Goal: Information Seeking & Learning: Find specific fact

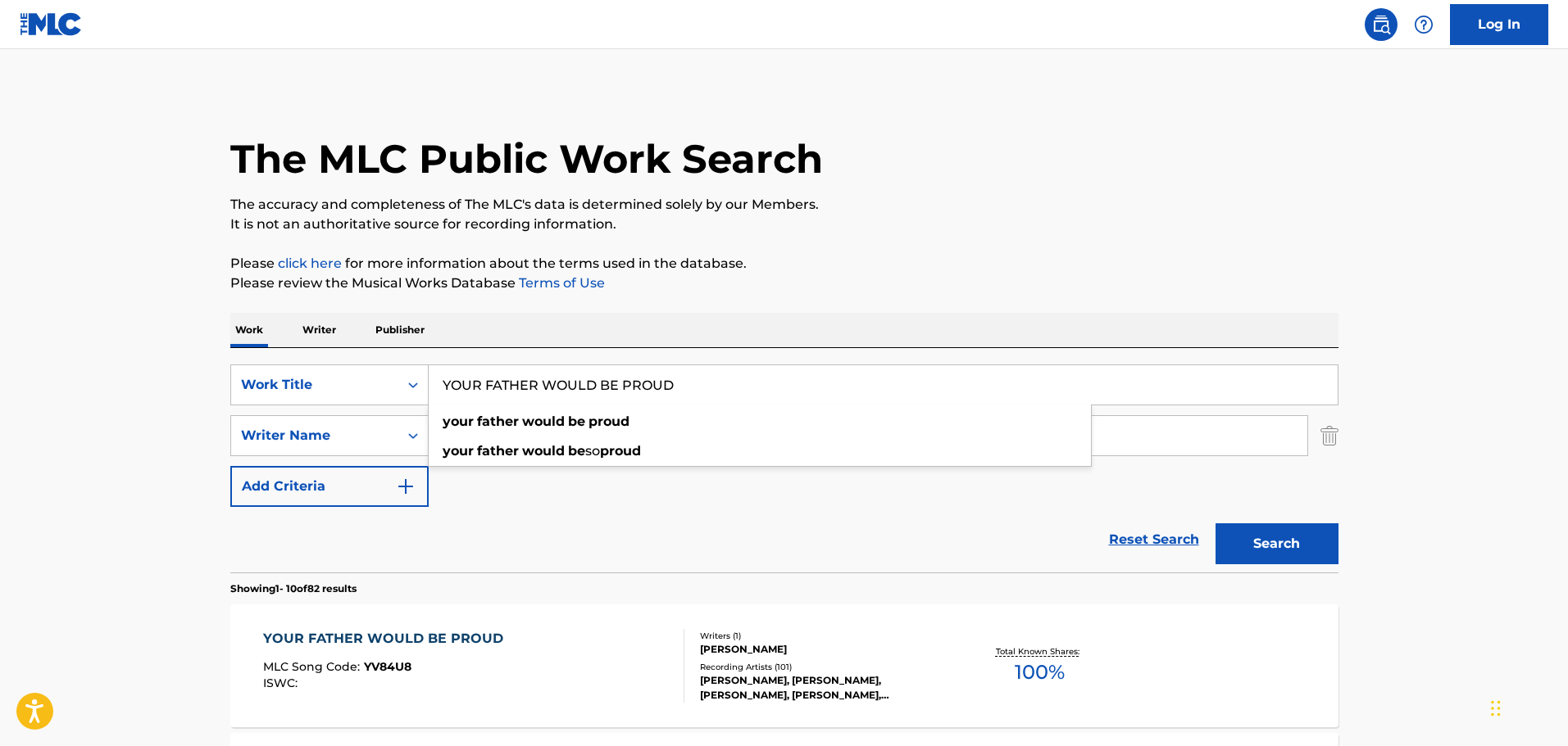
click at [734, 376] on input "YOUR FATHER WOULD BE PROUD" at bounding box center [883, 384] width 909 height 39
drag, startPoint x: 728, startPoint y: 383, endPoint x: 365, endPoint y: 396, distance: 363.2
click at [365, 396] on div "SearchWithCriteria190f50c2-39d8-4d3f-97f9-31ef637b60f6 Work Title YOUR FATHER W…" at bounding box center [784, 384] width 1108 height 41
drag, startPoint x: 558, startPoint y: 386, endPoint x: 369, endPoint y: 396, distance: 189.3
click at [369, 396] on div "SearchWithCriteria190f50c2-39d8-4d3f-97f9-31ef637b60f6 Work Title ROUD" at bounding box center [784, 384] width 1108 height 41
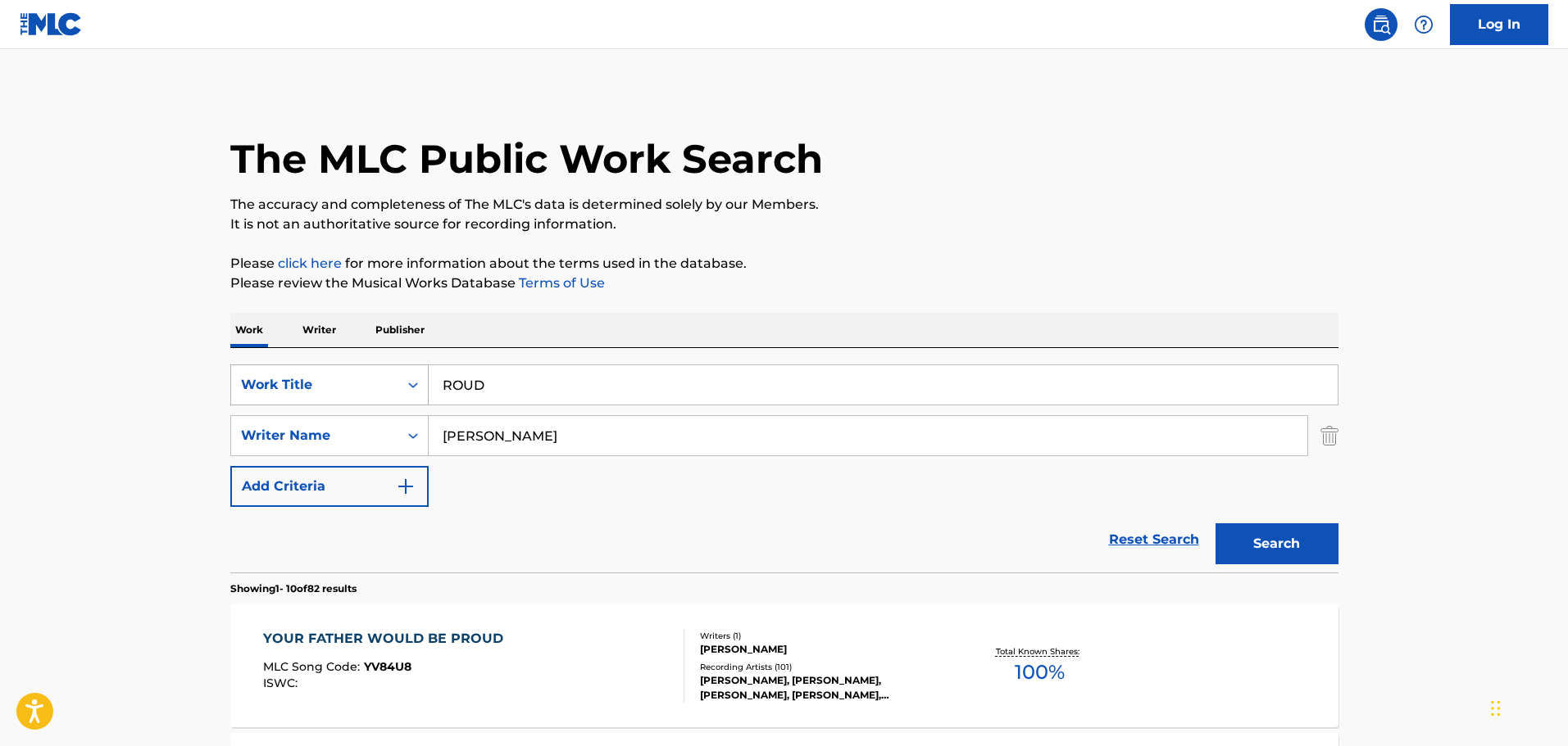
paste input "Frantic Freya"
type input "Frantic Freya"
drag, startPoint x: 578, startPoint y: 444, endPoint x: 408, endPoint y: 448, distance: 170.0
click at [408, 448] on div "SearchWithCriteria7ec9a054-4972-4387-ac2b-f83092ce686e Writer Name [PERSON_NAME]" at bounding box center [784, 435] width 1108 height 41
paste input "[PERSON_NAME]"
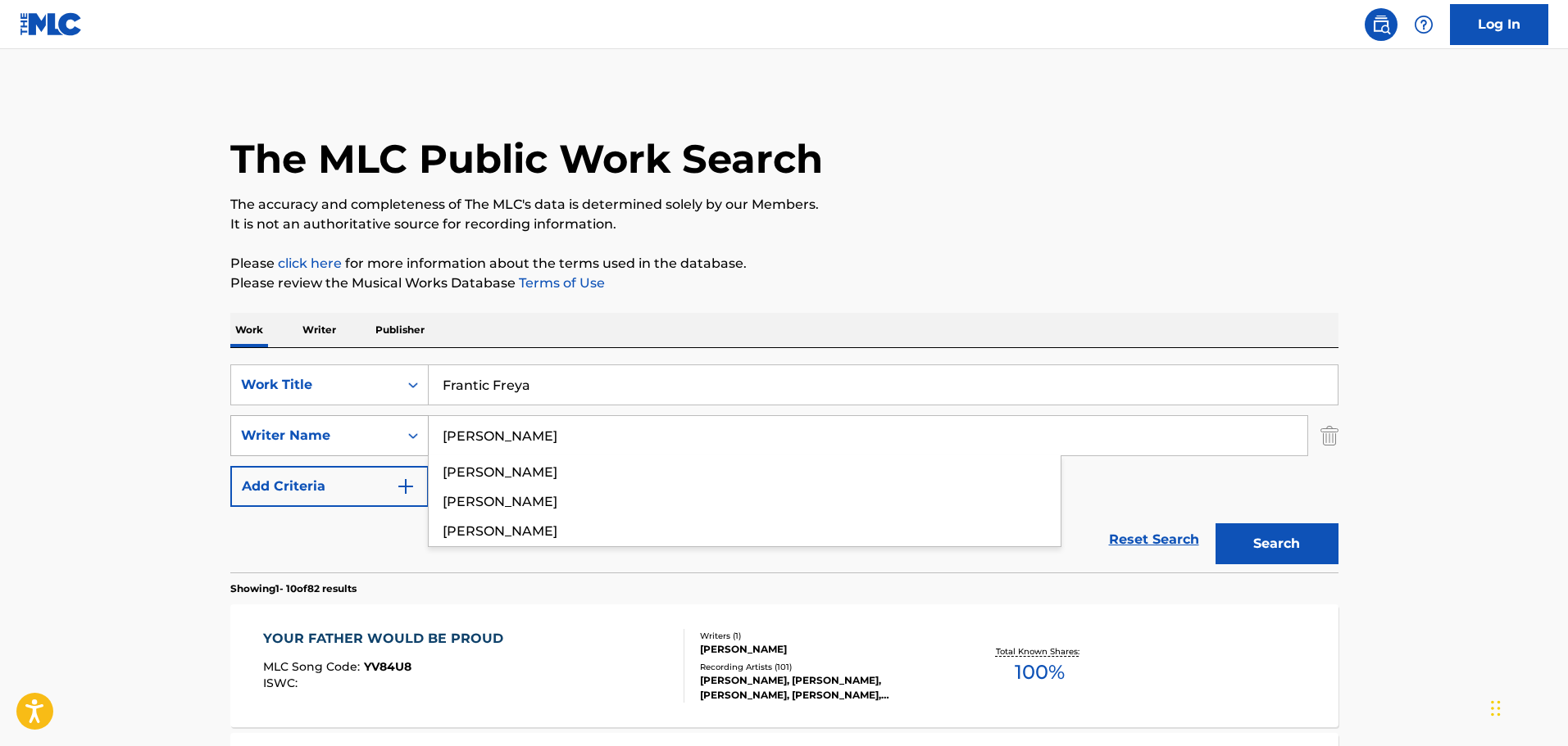
click at [1216, 524] on button "Search" at bounding box center [1277, 543] width 123 height 41
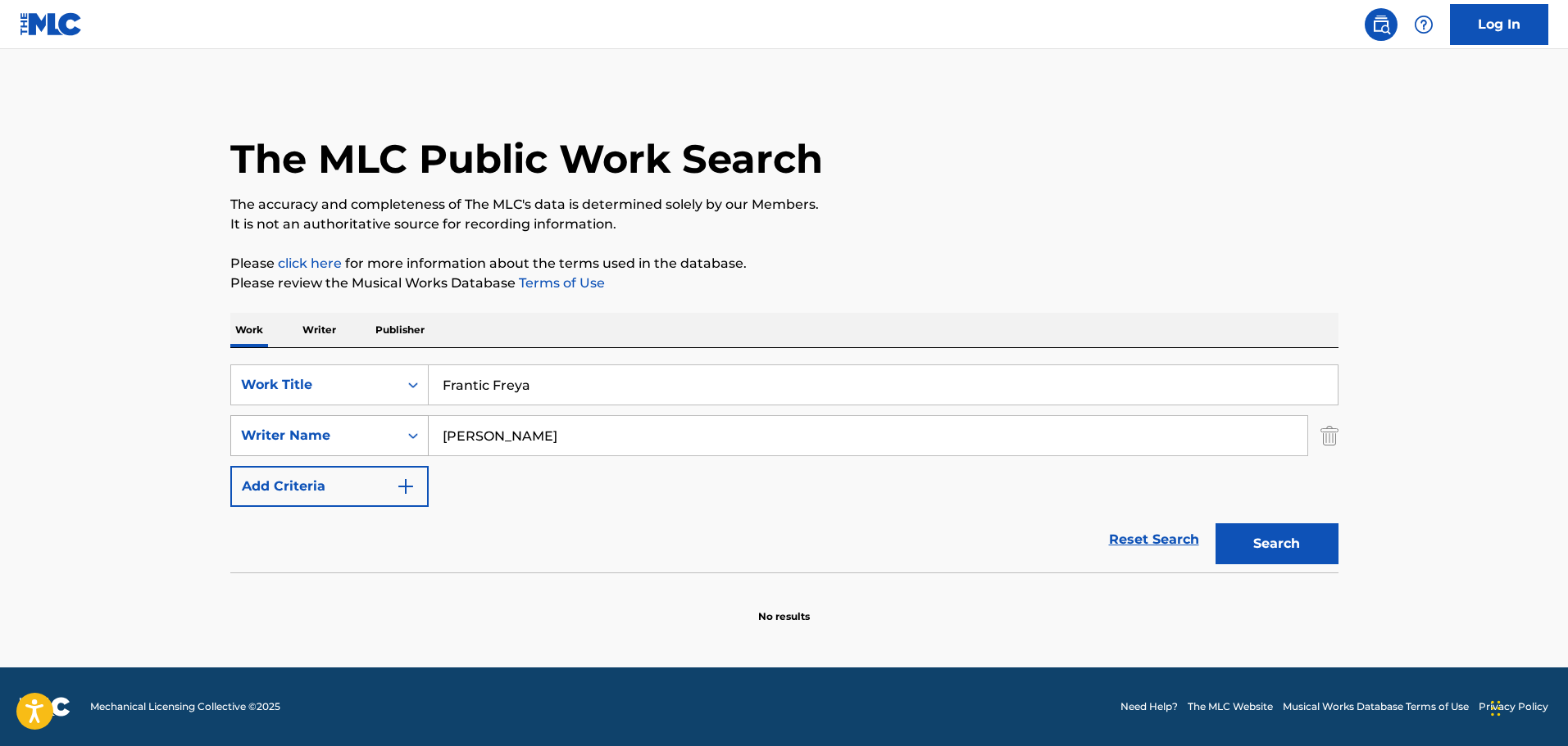
drag, startPoint x: 621, startPoint y: 441, endPoint x: 417, endPoint y: 442, distance: 204.0
click at [417, 442] on div "SearchWithCriteria7ec9a054-4972-4387-ac2b-f83092ce686e Writer Name [PERSON_NAME]" at bounding box center [784, 435] width 1108 height 41
paste input "[PERSON_NAME]"
type input "[PERSON_NAME]"
click at [1216, 524] on button "Search" at bounding box center [1277, 543] width 123 height 41
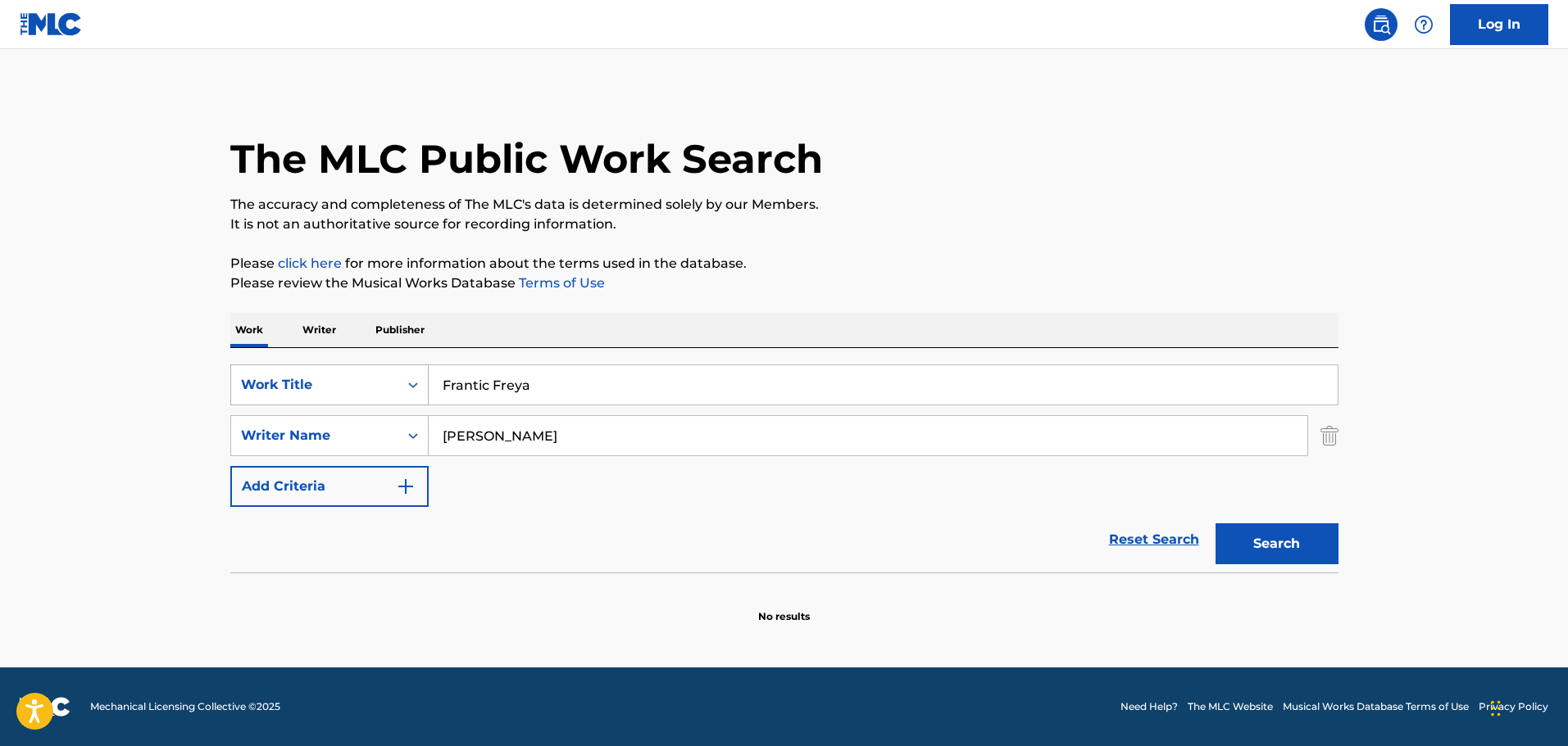
drag, startPoint x: 600, startPoint y: 380, endPoint x: 373, endPoint y: 391, distance: 227.3
click at [373, 391] on div "SearchWithCriteria190f50c2-39d8-4d3f-97f9-31ef637b60f6 Work Title [PERSON_NAME]" at bounding box center [784, 384] width 1108 height 41
paste input "LEJOS DE TI"
type input "LEJOS DE TI"
click at [746, 303] on div "The MLC Public Work Search The accuracy and completeness of The MLC's data is d…" at bounding box center [784, 357] width 1147 height 534
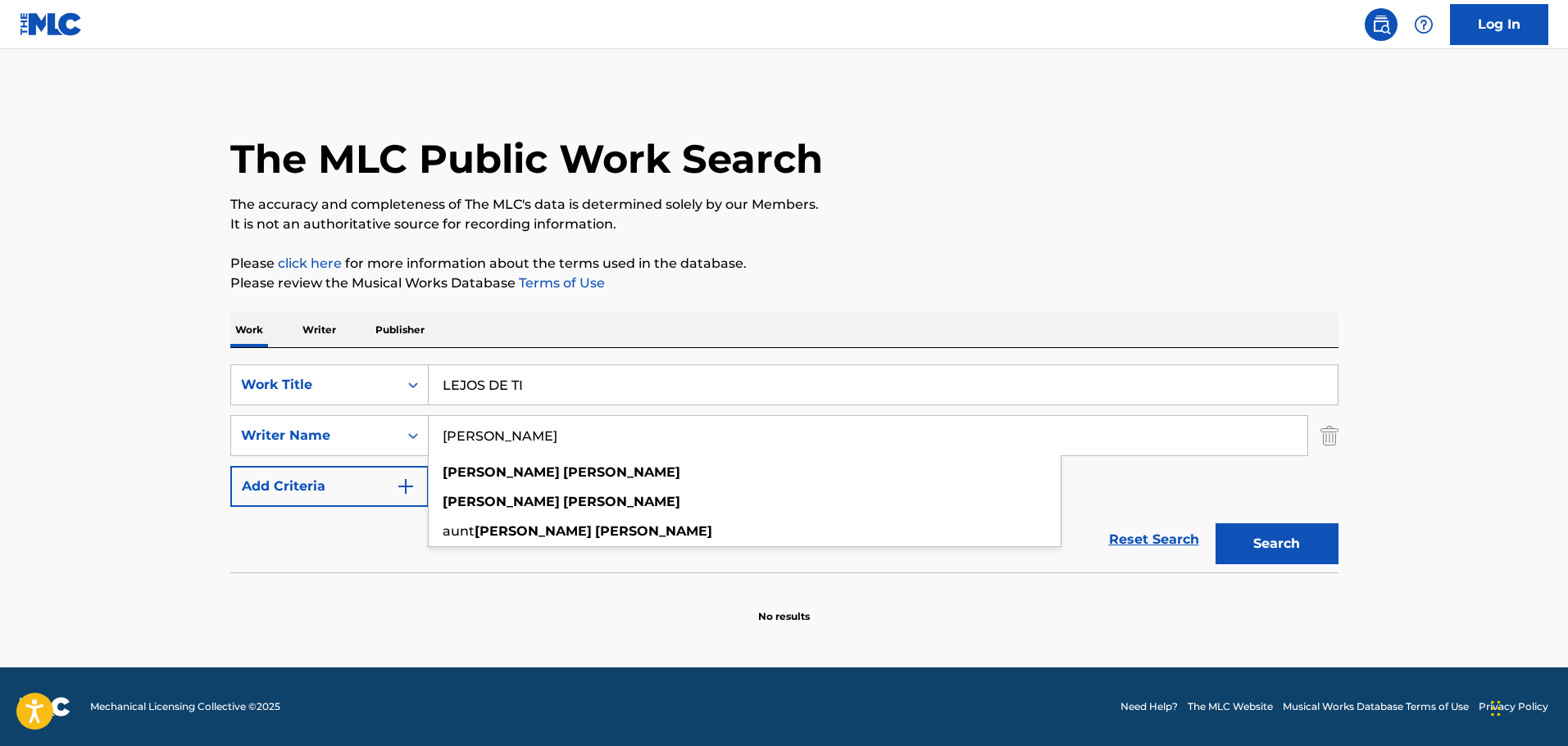
drag, startPoint x: 547, startPoint y: 451, endPoint x: 376, endPoint y: 461, distance: 171.3
click at [376, 461] on div "SearchWithCriteria190f50c2-39d8-4d3f-97f9-31ef637b60f6 Work Title LEJOS DE TI S…" at bounding box center [784, 435] width 1108 height 143
paste input "[PERSON_NAME]"
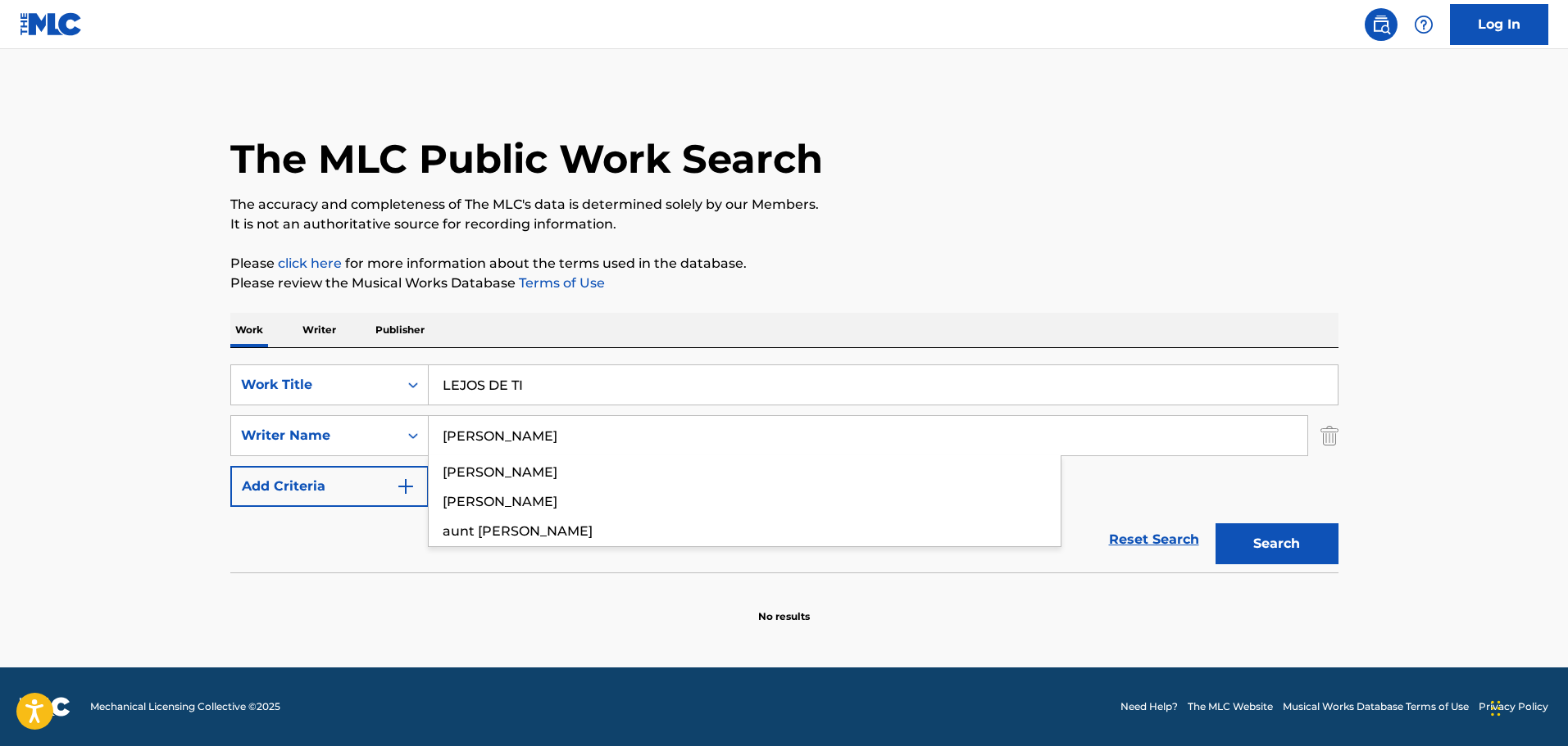
click at [1216, 524] on button "Search" at bounding box center [1277, 543] width 123 height 41
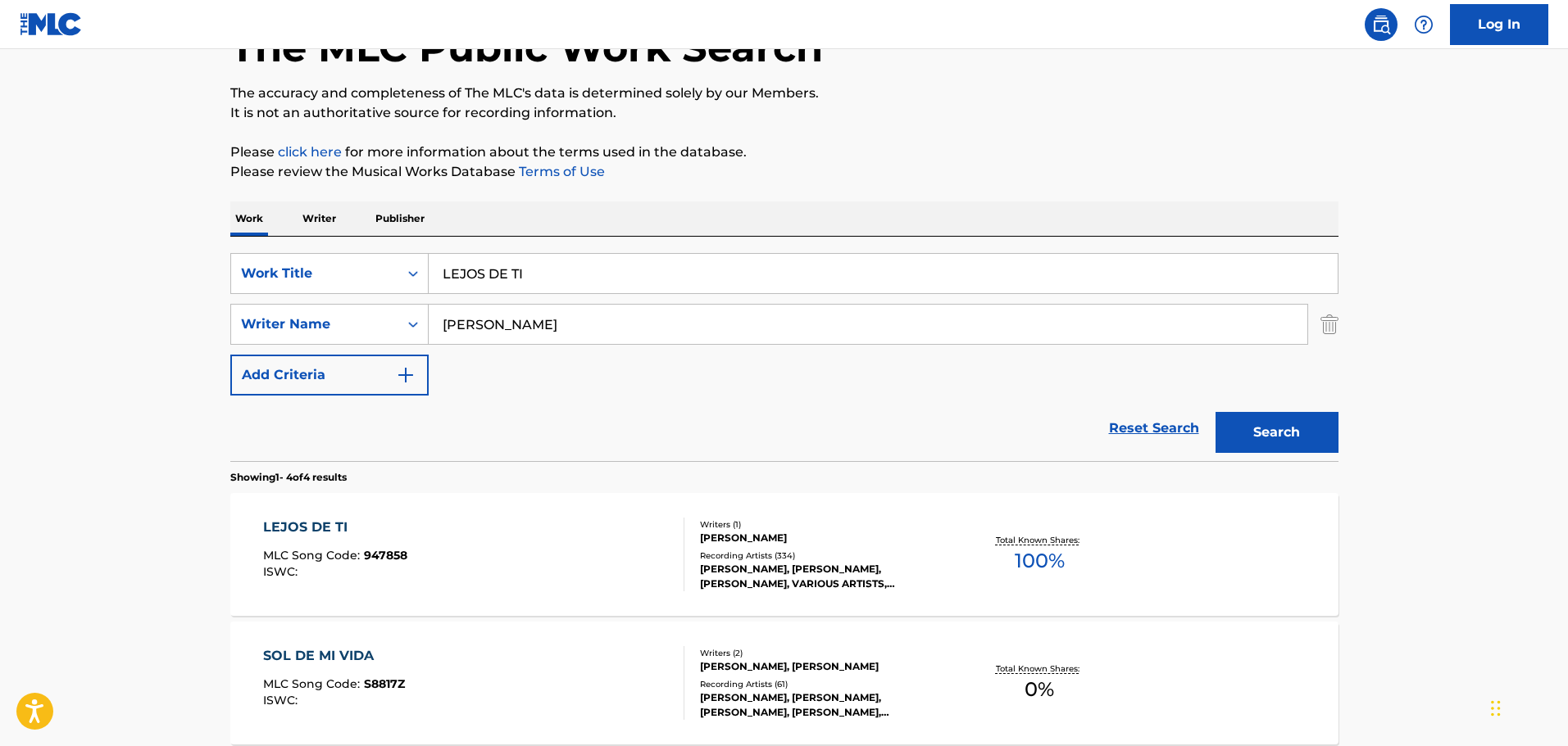
scroll to position [82, 0]
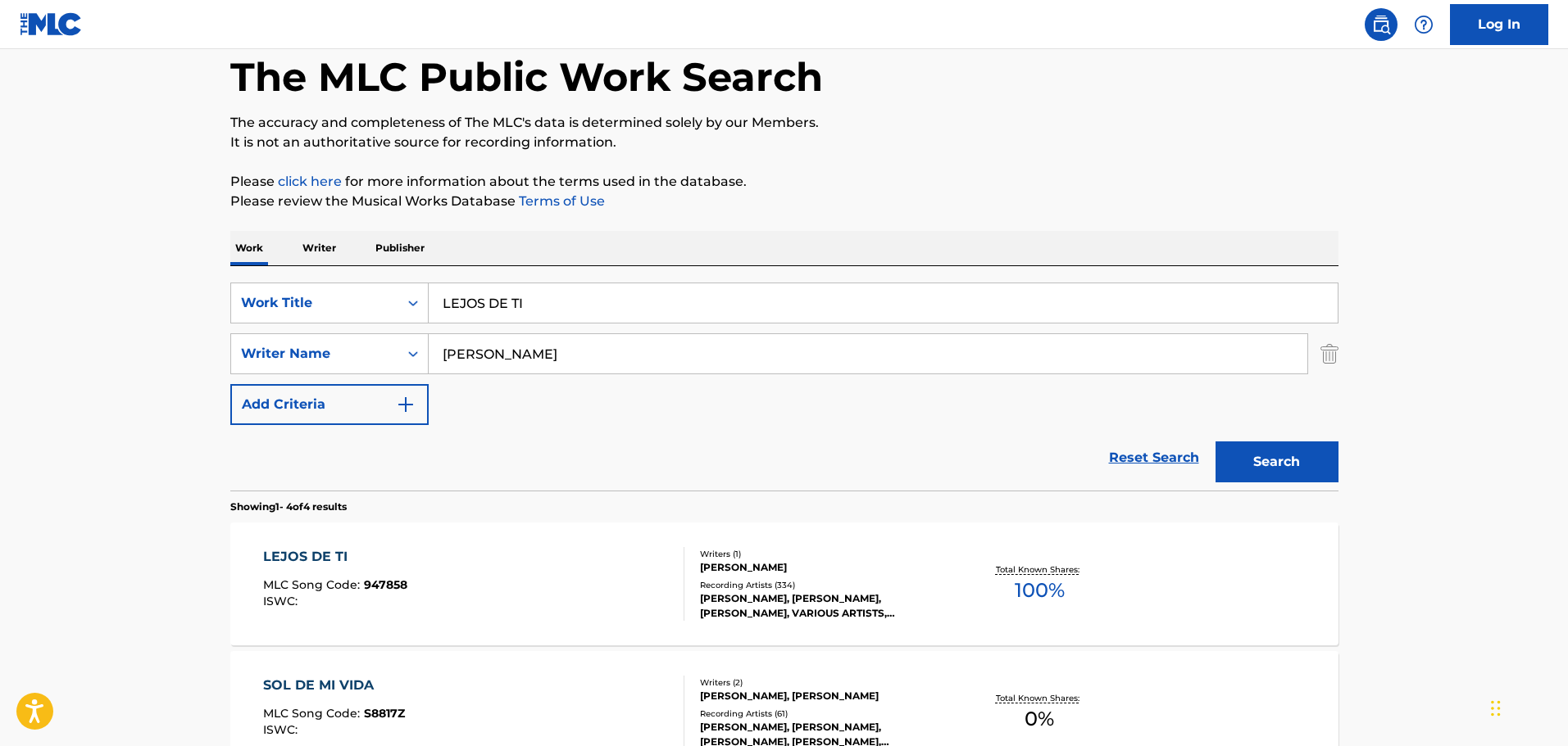
drag, startPoint x: 597, startPoint y: 364, endPoint x: 369, endPoint y: 382, distance: 228.7
click at [369, 382] on div "SearchWithCriteria190f50c2-39d8-4d3f-97f9-31ef637b60f6 Work Title LEJOS DE TI S…" at bounding box center [784, 354] width 1108 height 143
paste input "[PERSON_NAME]"
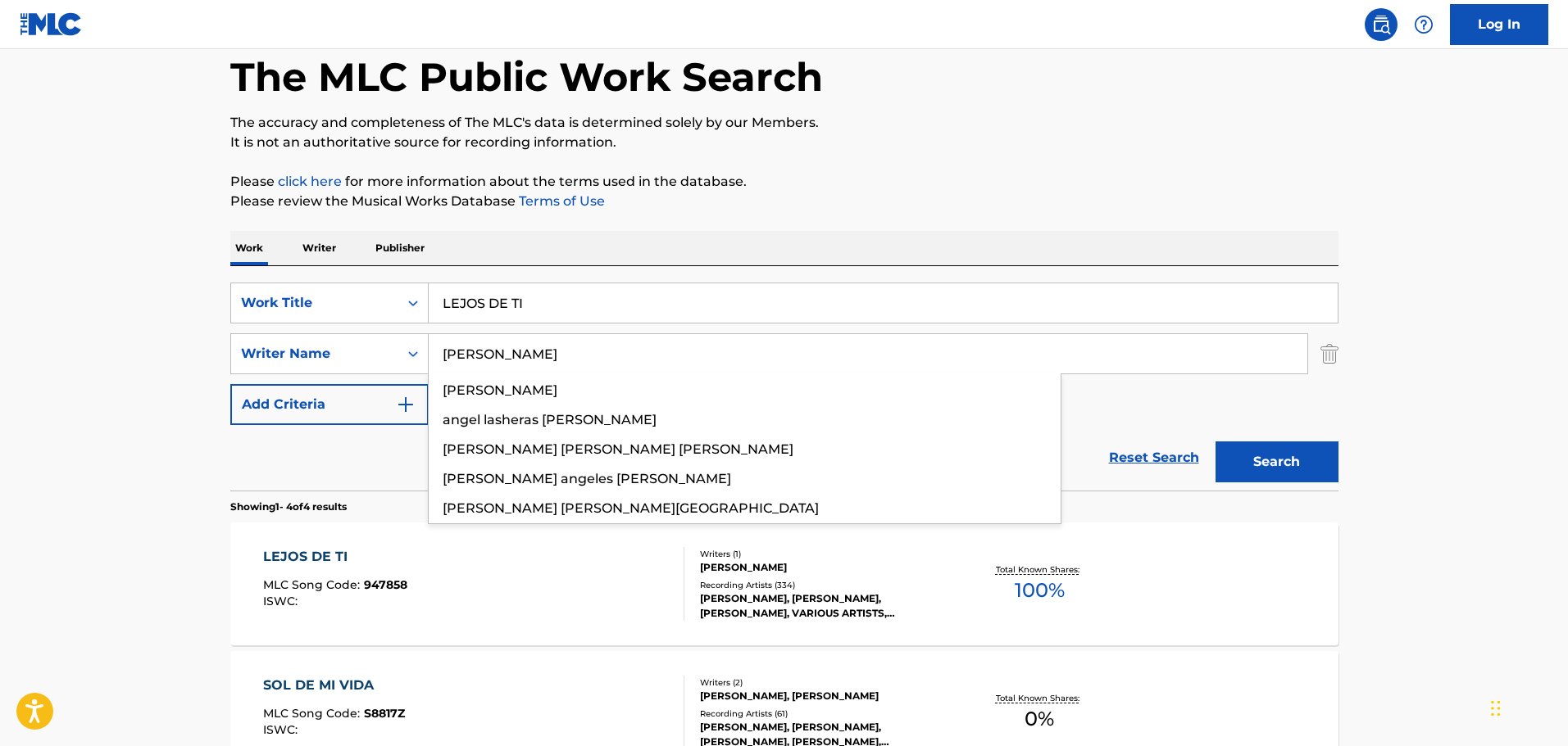
type input "[PERSON_NAME]"
click at [1216, 441] on button "Search" at bounding box center [1277, 461] width 123 height 41
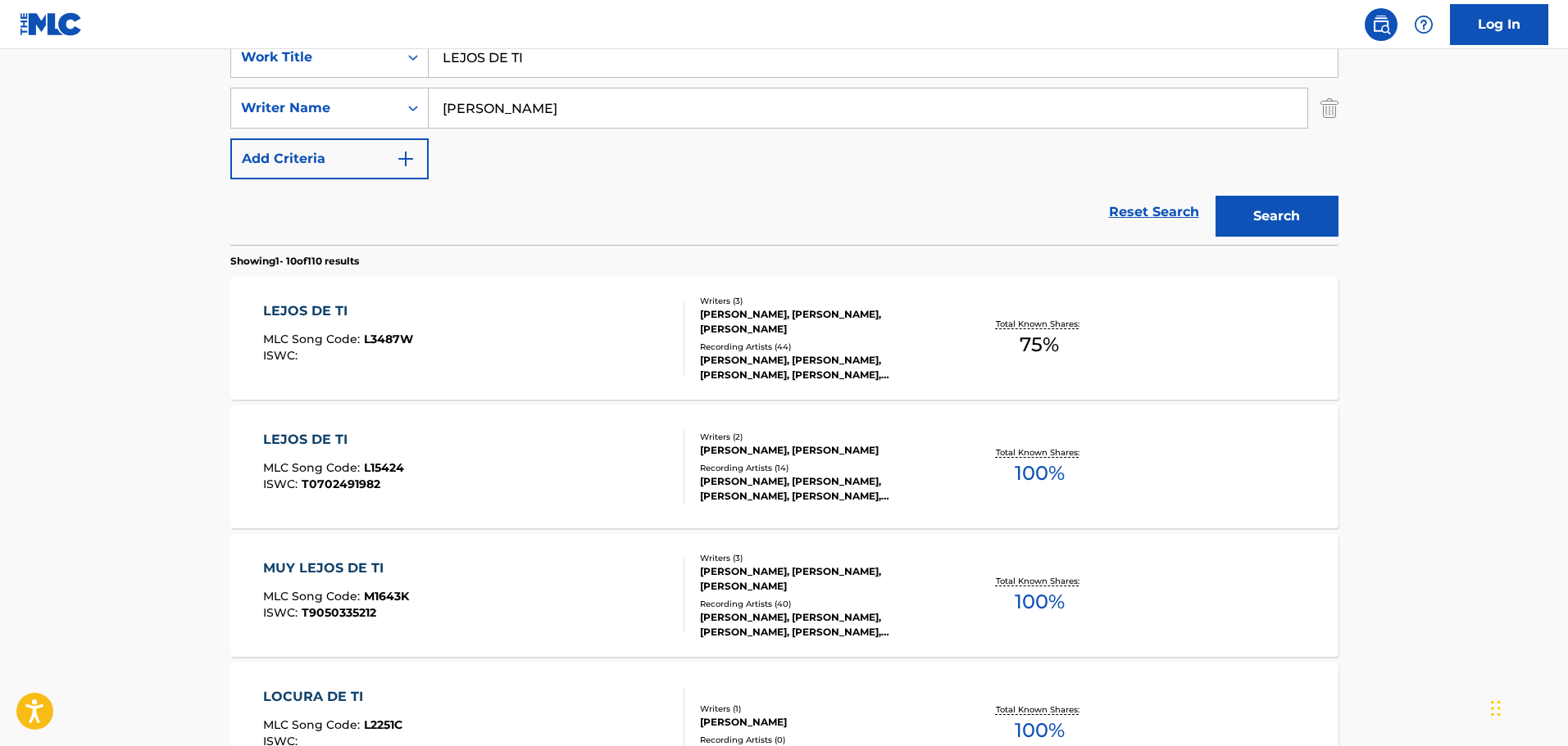
scroll to position [0, 0]
